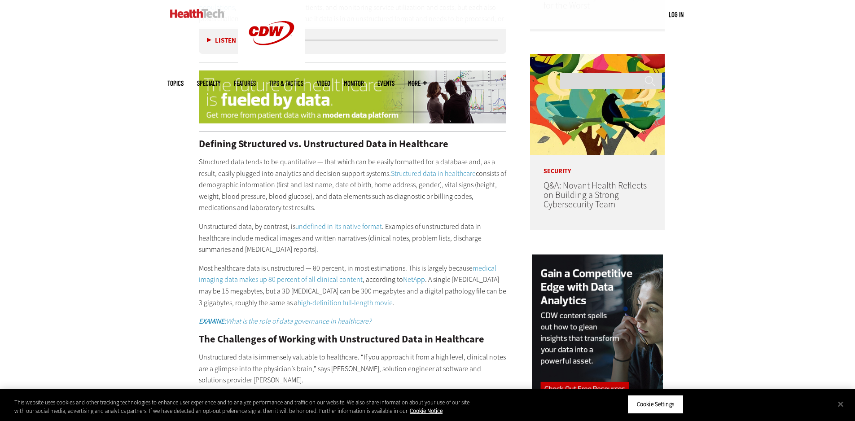
scroll to position [730, 0]
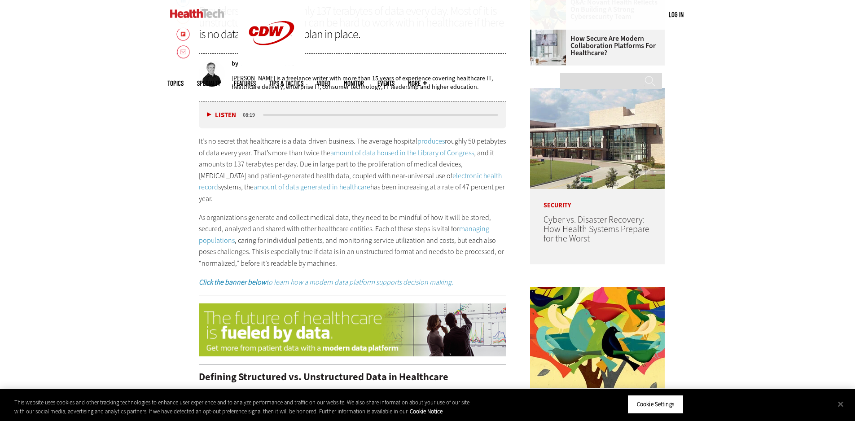
scroll to position [449, 0]
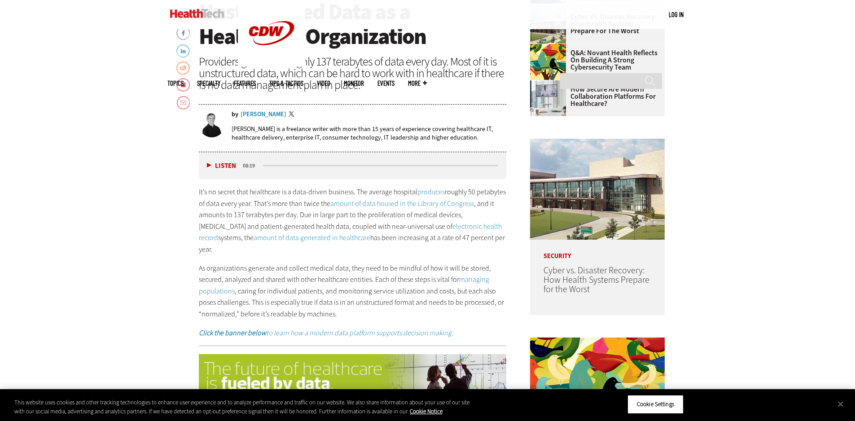
click at [255, 274] on p "As organizations generate and collect medical data, they need to be mindful of …" at bounding box center [353, 291] width 308 height 57
click at [238, 190] on p "It’s no secret that healthcare is a data-driven business. The average hospital …" at bounding box center [353, 220] width 308 height 69
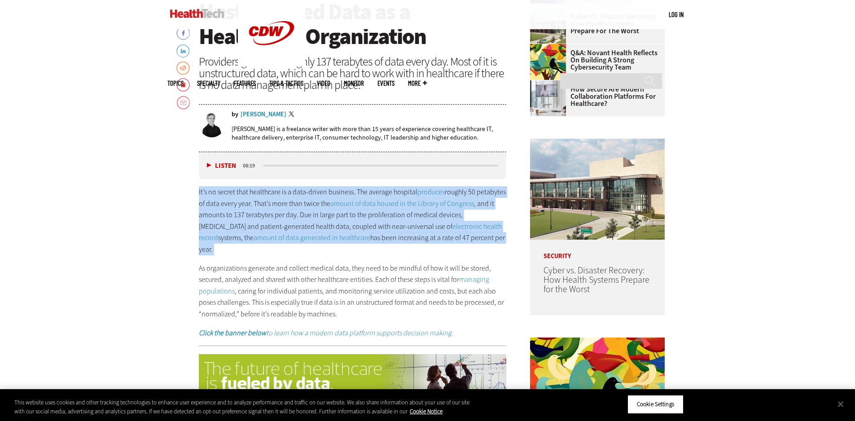
click at [238, 190] on p "It’s no secret that healthcare is a data-driven business. The average hospital …" at bounding box center [353, 220] width 308 height 69
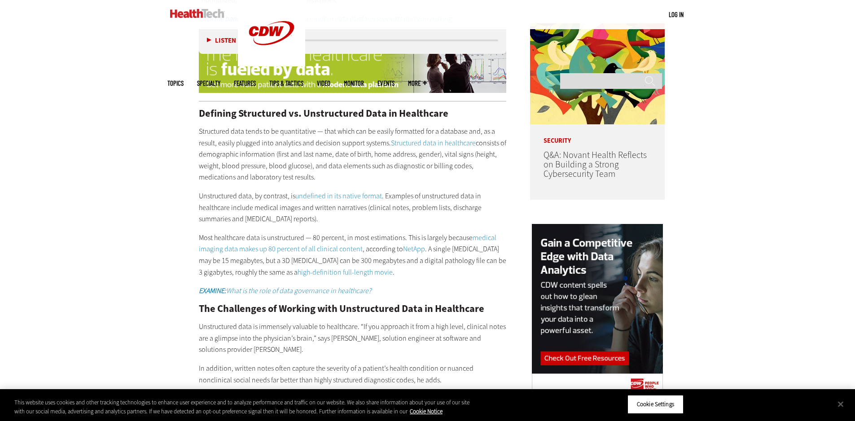
scroll to position [853, 0]
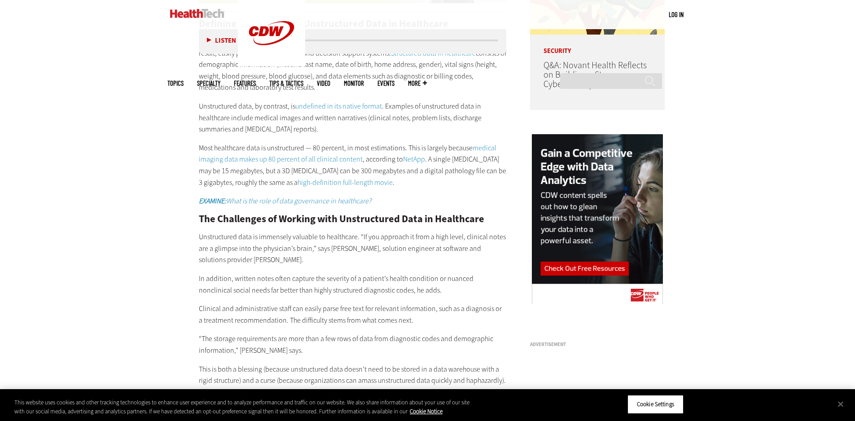
click at [414, 154] on link "NetApp" at bounding box center [414, 158] width 22 height 9
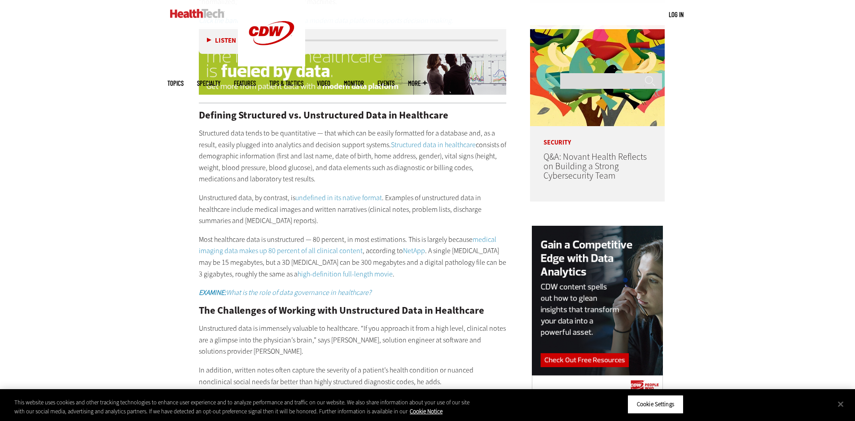
scroll to position [673, 0]
